Goal: Task Accomplishment & Management: Complete application form

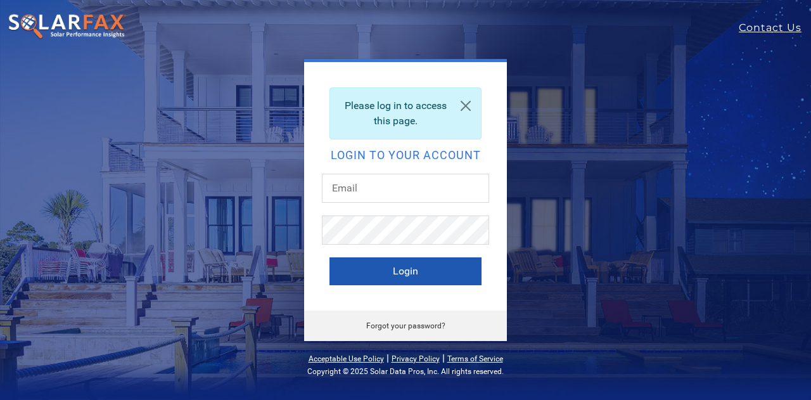
type input "[EMAIL_ADDRESS][DOMAIN_NAME]"
click at [405, 271] on button "Login" at bounding box center [406, 271] width 152 height 28
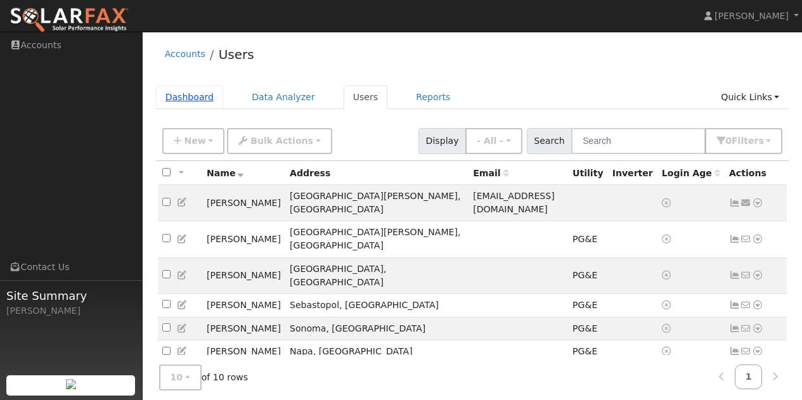
click at [198, 98] on link "Dashboard" at bounding box center [190, 97] width 68 height 23
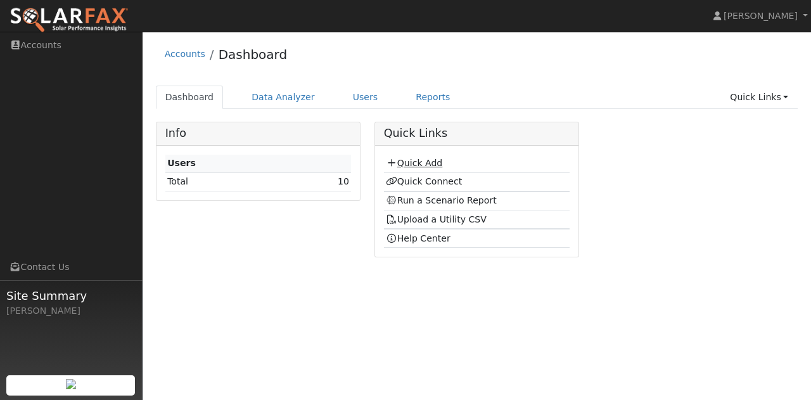
click at [408, 165] on link "Quick Add" at bounding box center [414, 163] width 56 height 10
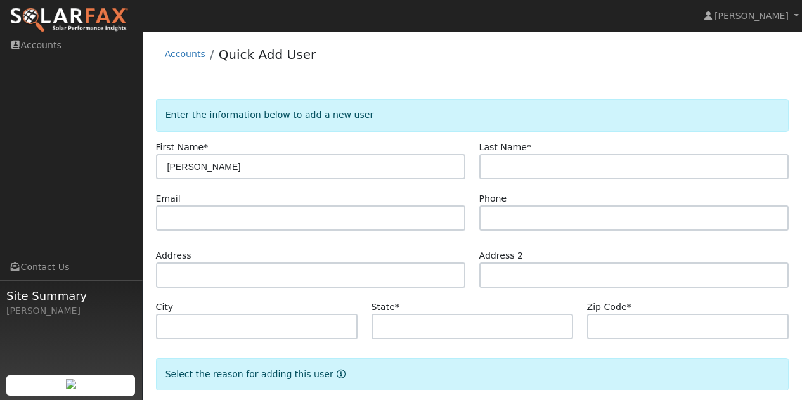
type input "[PERSON_NAME]"
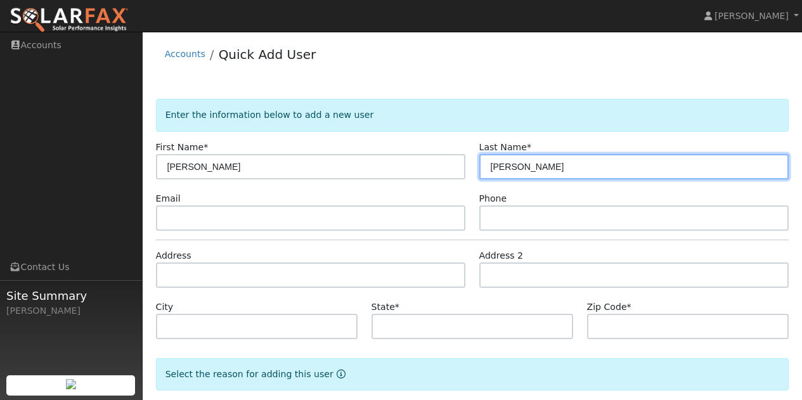
type input "[PERSON_NAME]"
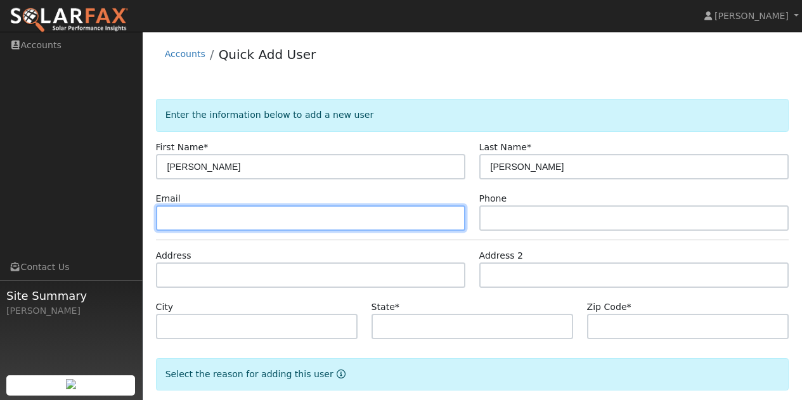
paste input "[EMAIL_ADDRESS][DOMAIN_NAME]"
click at [167, 222] on input "[EMAIL_ADDRESS][DOMAIN_NAME]" at bounding box center [311, 217] width 310 height 25
type input "[EMAIL_ADDRESS][DOMAIN_NAME]"
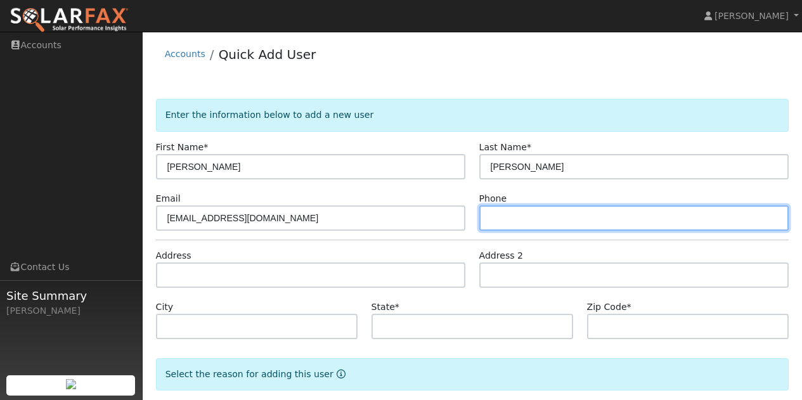
click at [529, 219] on input "text" at bounding box center [634, 217] width 310 height 25
type input "7"
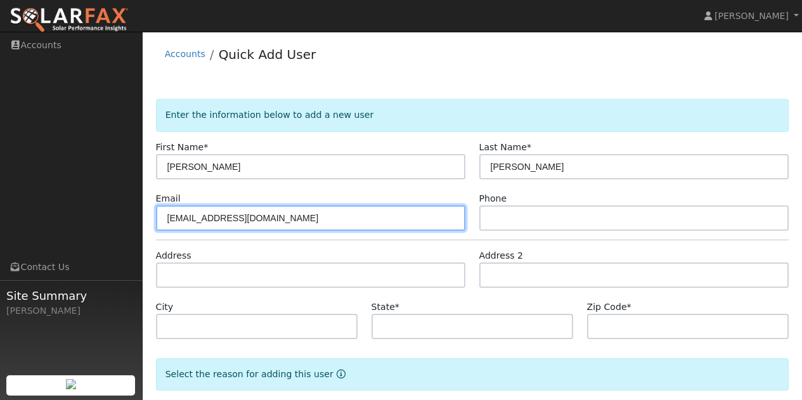
click at [304, 206] on input "[EMAIL_ADDRESS][DOMAIN_NAME]" at bounding box center [311, 217] width 310 height 25
type input "j"
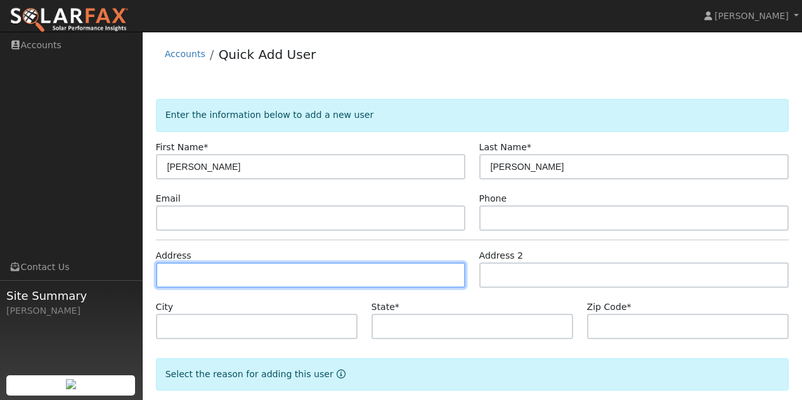
click at [235, 273] on input "text" at bounding box center [311, 274] width 310 height 25
type input "1026 Stonebridge Drive"
type input "Napa"
type input "CA"
type input "94558"
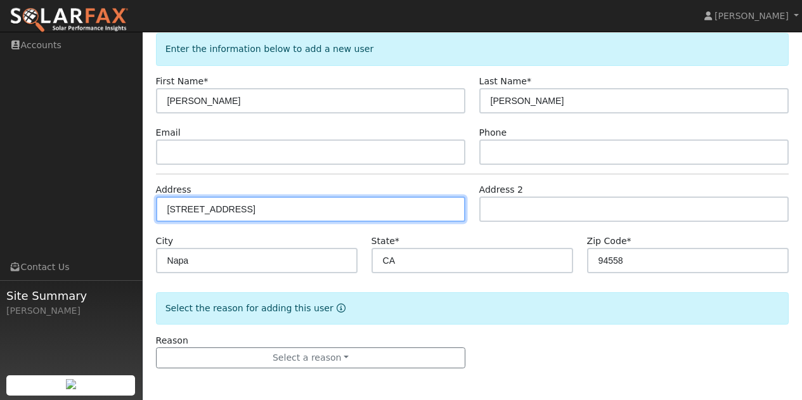
scroll to position [66, 0]
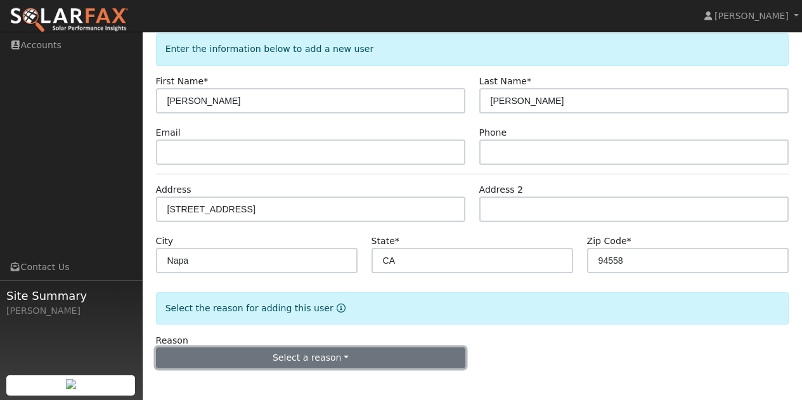
click at [407, 354] on button "Select a reason" at bounding box center [311, 358] width 310 height 22
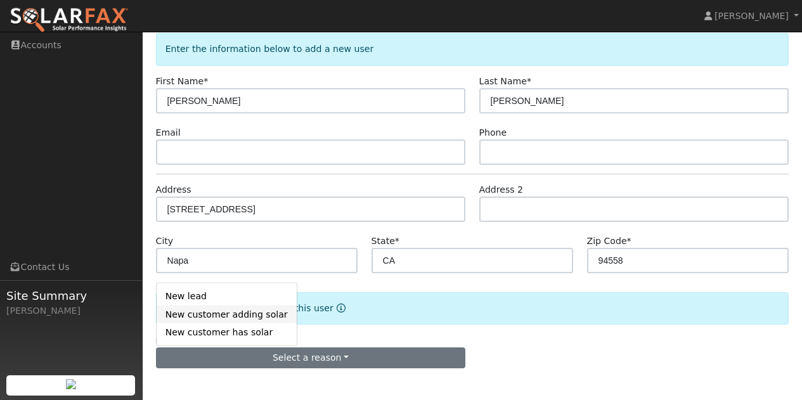
click at [230, 312] on link "New customer adding solar" at bounding box center [227, 314] width 140 height 18
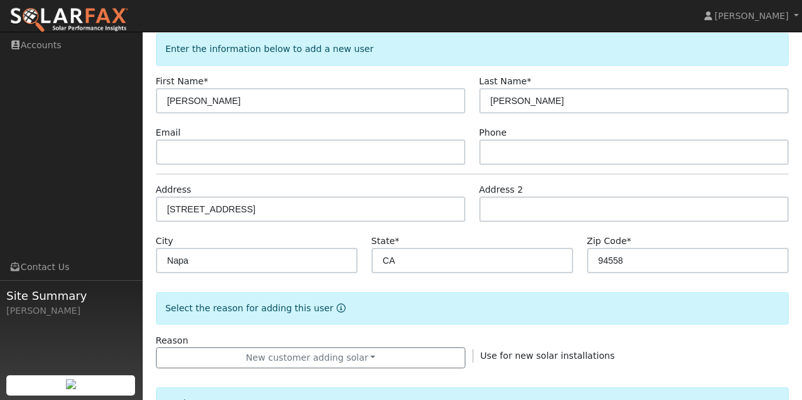
click at [565, 344] on div "Reason New customer adding solar New lead New customer adding solar New custome…" at bounding box center [472, 351] width 646 height 35
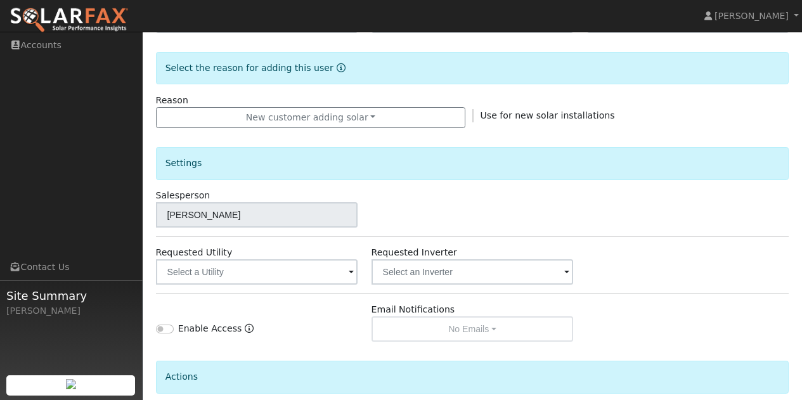
scroll to position [319, 0]
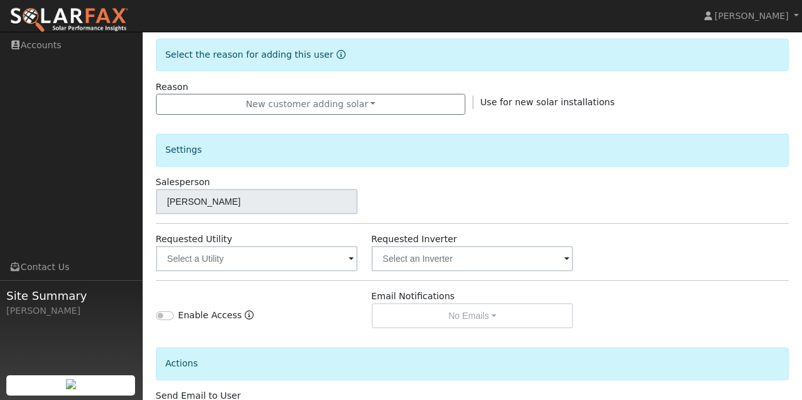
click at [351, 259] on span at bounding box center [351, 259] width 5 height 15
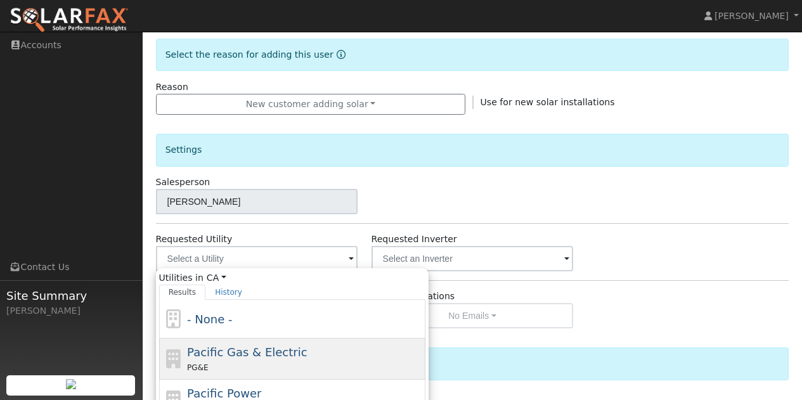
click at [226, 361] on div "PG&E" at bounding box center [304, 367] width 235 height 13
type input "Pacific Gas & Electric"
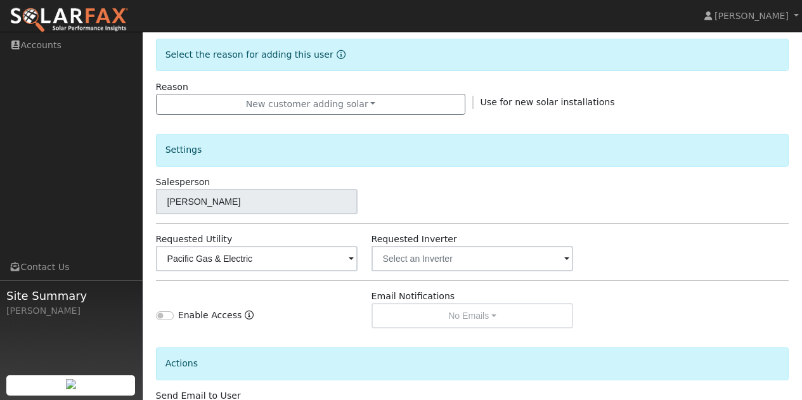
click at [321, 307] on div "Enable Access" at bounding box center [256, 309] width 215 height 39
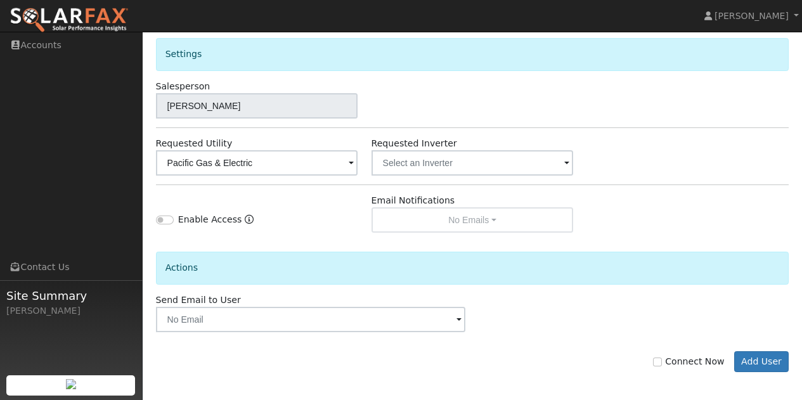
scroll to position [419, 0]
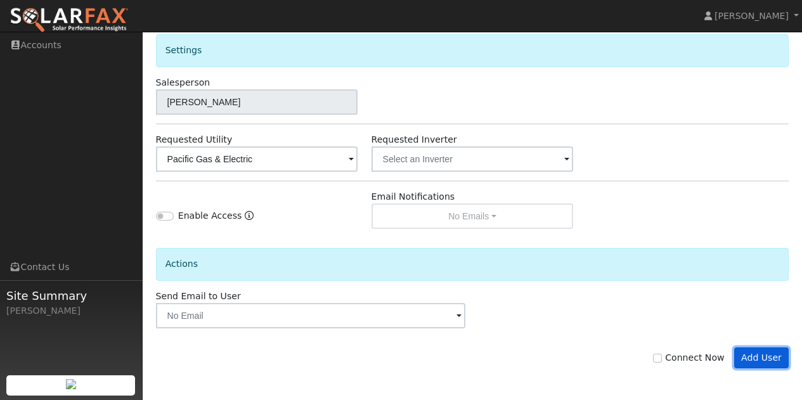
click at [769, 353] on button "Add User" at bounding box center [761, 358] width 55 height 22
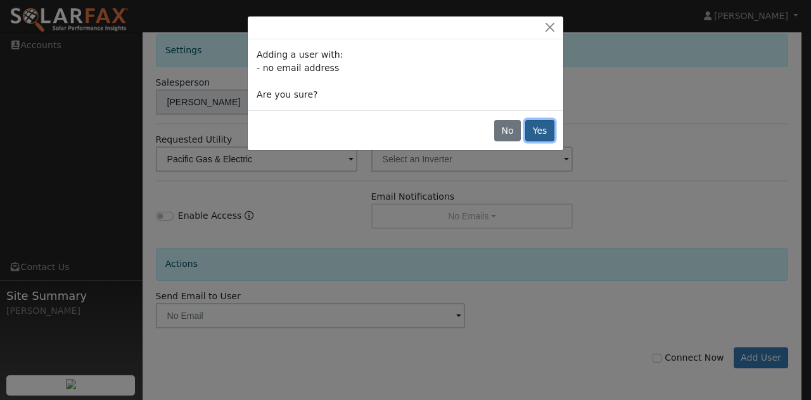
click at [543, 129] on button "Yes" at bounding box center [539, 131] width 29 height 22
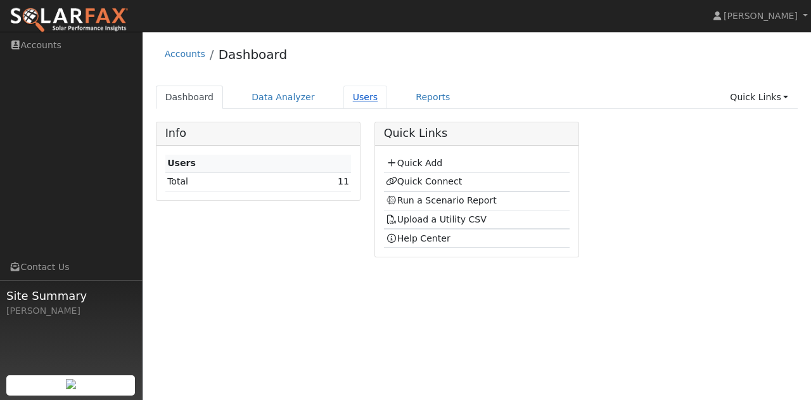
click at [351, 103] on link "Users" at bounding box center [366, 97] width 44 height 23
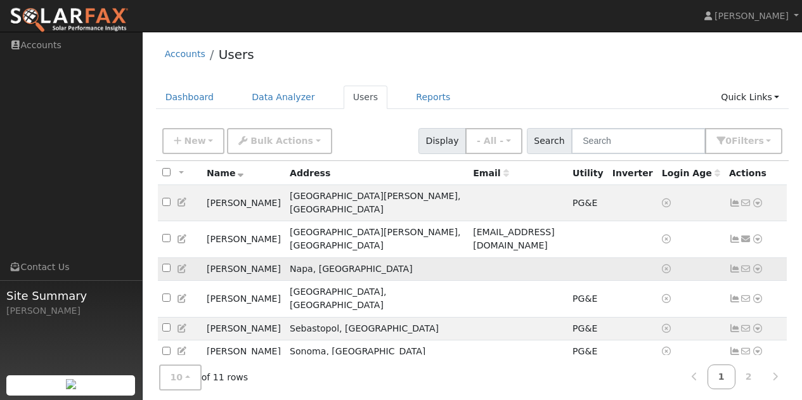
click at [758, 264] on icon at bounding box center [757, 268] width 11 height 9
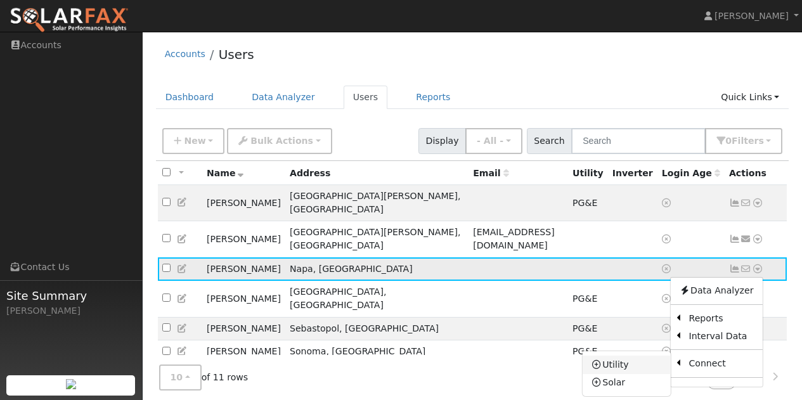
click at [600, 360] on icon at bounding box center [596, 364] width 11 height 9
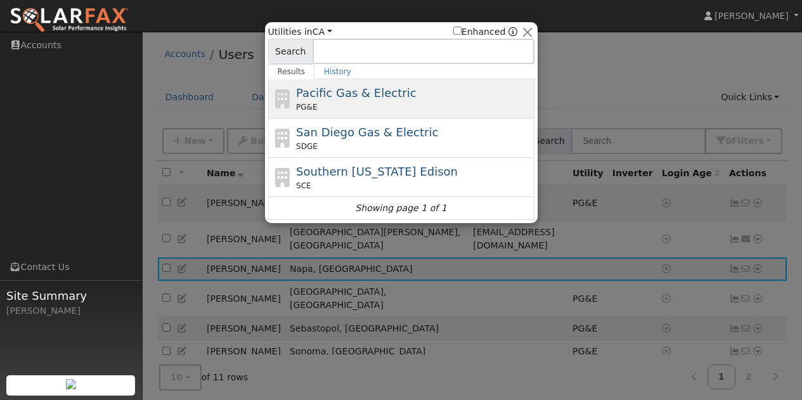
click at [320, 100] on span "Pacific Gas & Electric" at bounding box center [356, 92] width 120 height 13
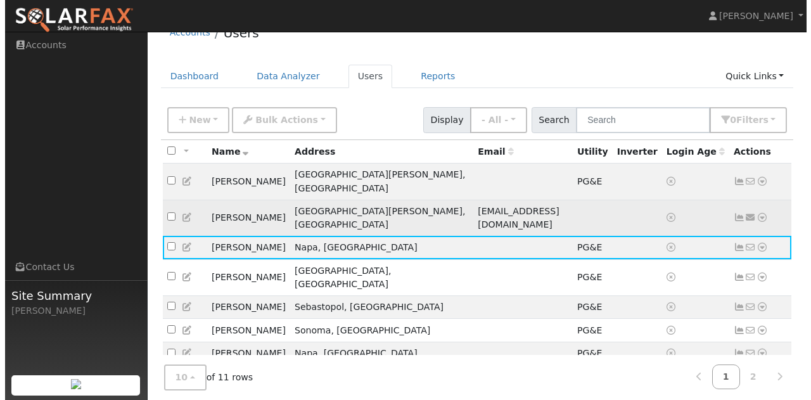
scroll to position [63, 0]
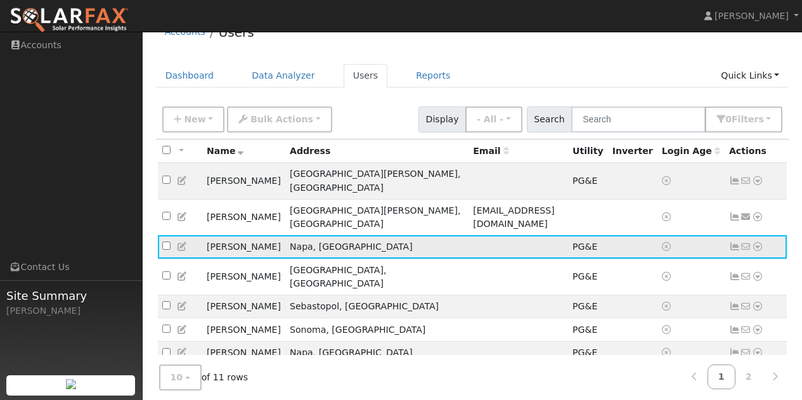
click at [759, 242] on icon at bounding box center [757, 246] width 11 height 9
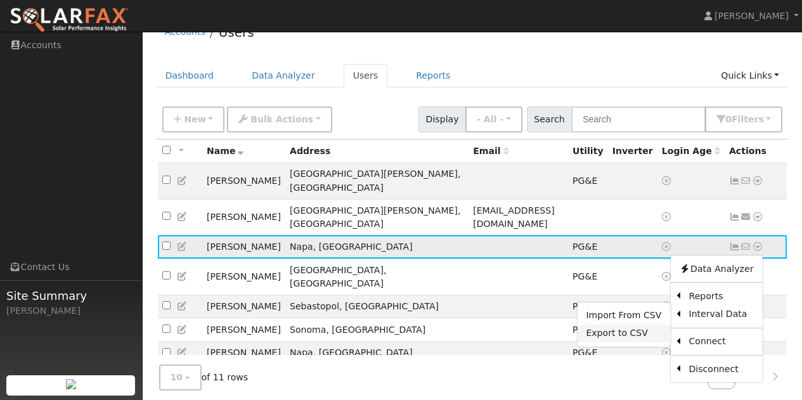
click at [615, 325] on link "Export to CSV" at bounding box center [623, 334] width 93 height 18
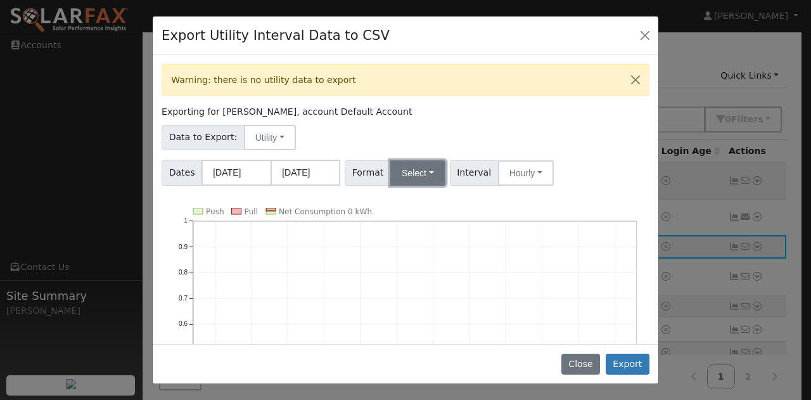
click at [423, 170] on button "Select" at bounding box center [417, 172] width 55 height 25
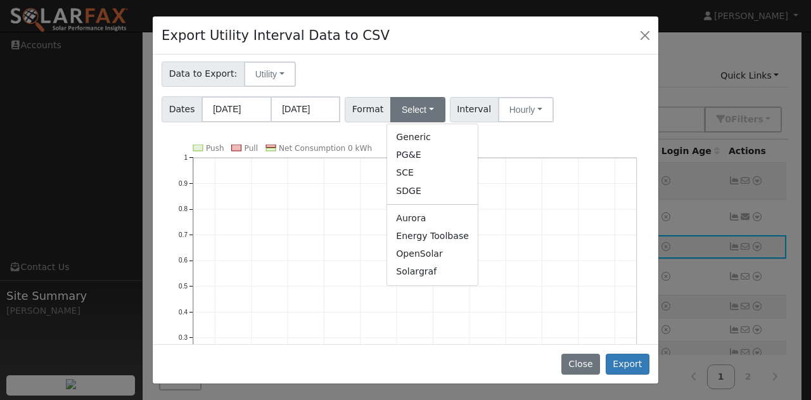
click at [416, 269] on link "Solargraf" at bounding box center [432, 272] width 91 height 18
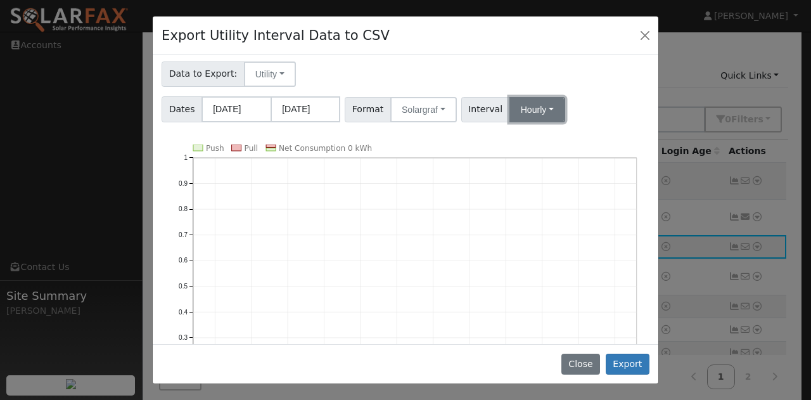
click at [541, 109] on button "Hourly" at bounding box center [538, 109] width 56 height 25
click at [541, 108] on button "Hourly" at bounding box center [538, 109] width 56 height 25
click at [590, 110] on div "Dates [DATE] [DATE] Format Solargraf Generic PG&E SCE SDGE Aurora Energy Toolba…" at bounding box center [406, 107] width 492 height 30
click at [635, 359] on button "Export" at bounding box center [628, 365] width 44 height 22
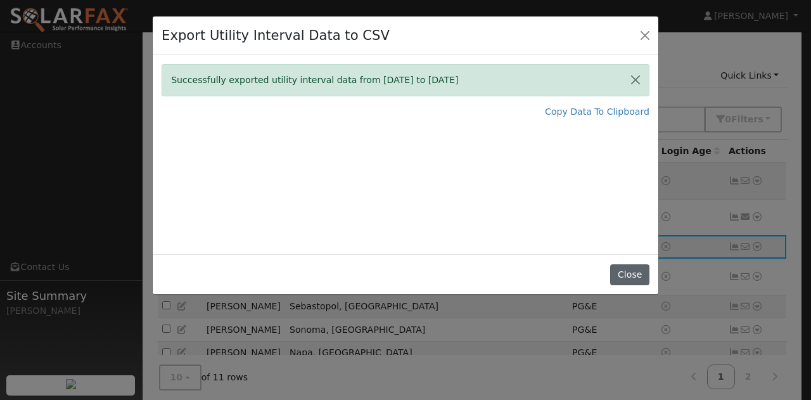
click at [633, 276] on button "Close" at bounding box center [629, 275] width 39 height 22
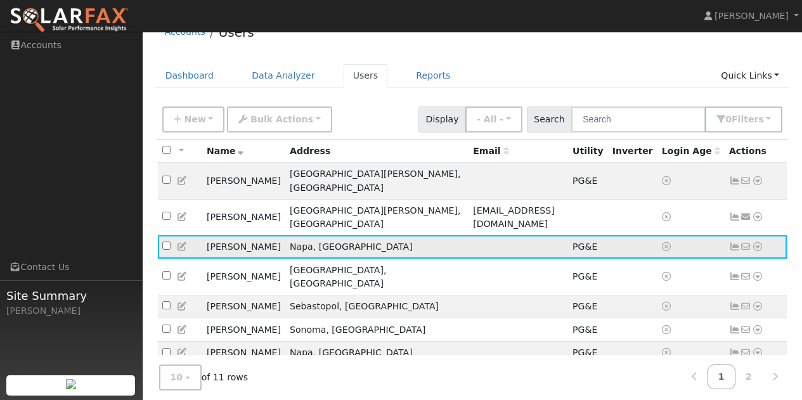
click at [758, 242] on icon at bounding box center [757, 246] width 11 height 9
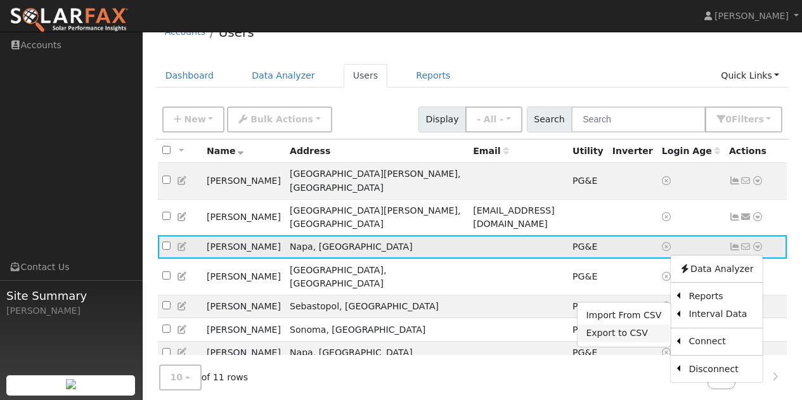
click at [622, 325] on link "Export to CSV" at bounding box center [623, 334] width 93 height 18
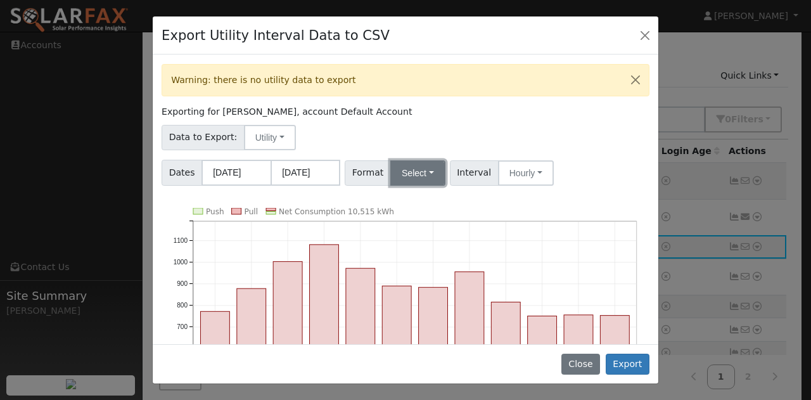
click at [411, 181] on button "Select" at bounding box center [417, 172] width 55 height 25
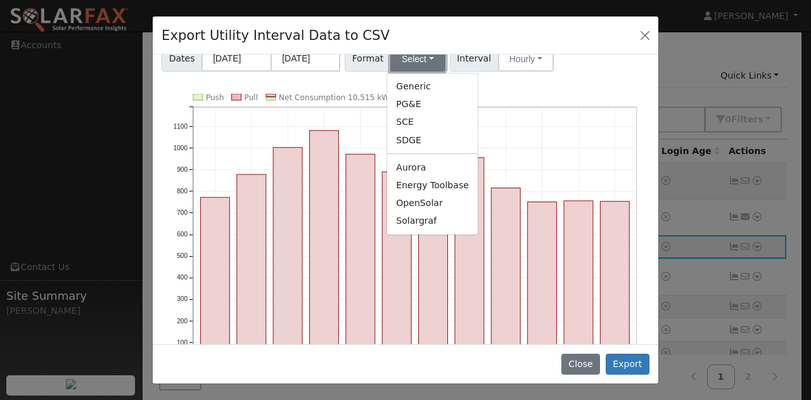
scroll to position [127, 0]
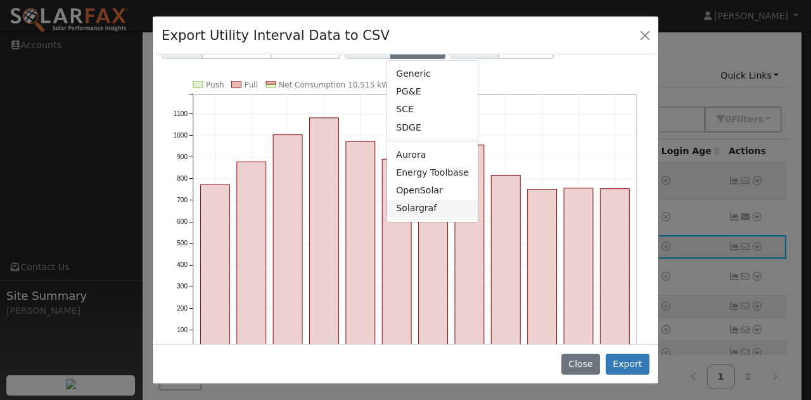
click at [418, 211] on link "Solargraf" at bounding box center [432, 209] width 91 height 18
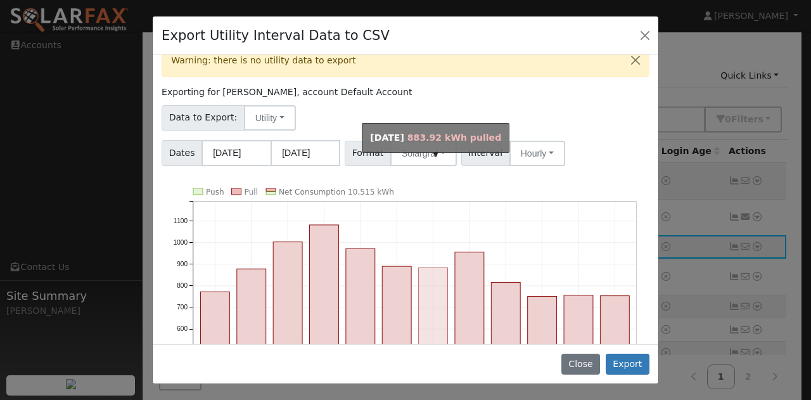
scroll to position [0, 0]
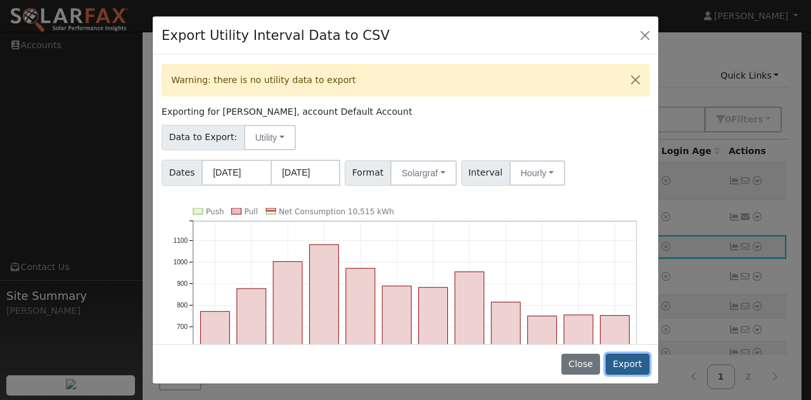
click at [626, 362] on button "Export" at bounding box center [628, 365] width 44 height 22
